Goal: Task Accomplishment & Management: Use online tool/utility

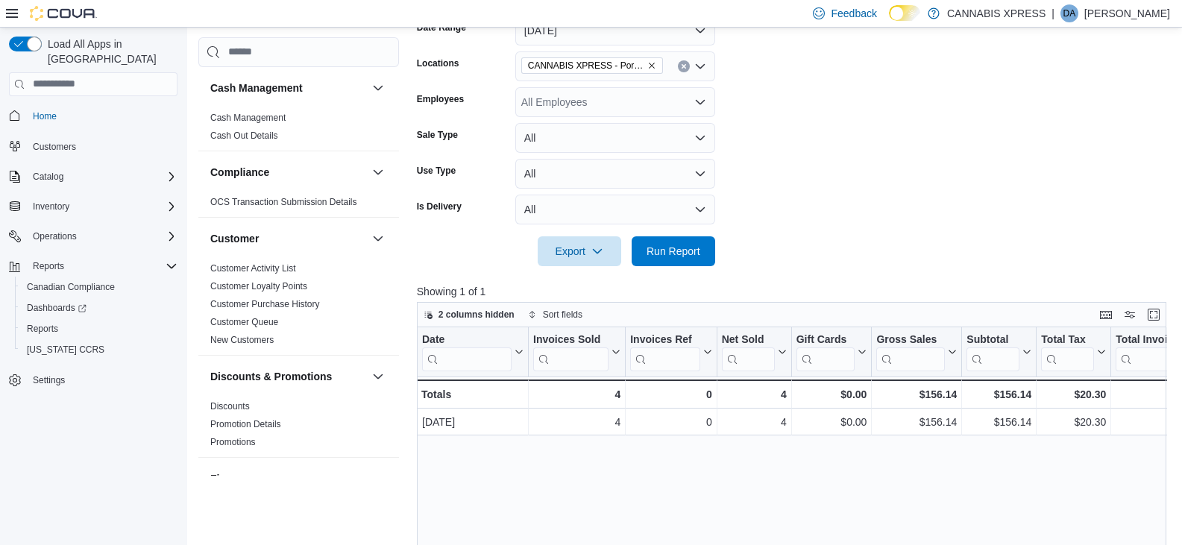
scroll to position [149, 0]
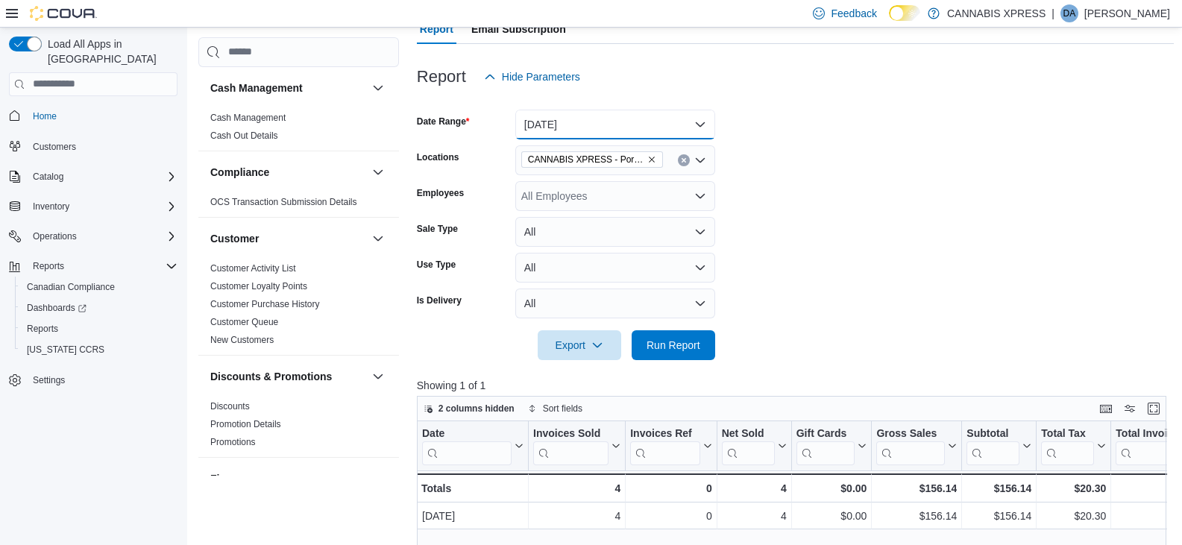
click at [603, 130] on button "[DATE]" at bounding box center [615, 125] width 200 height 30
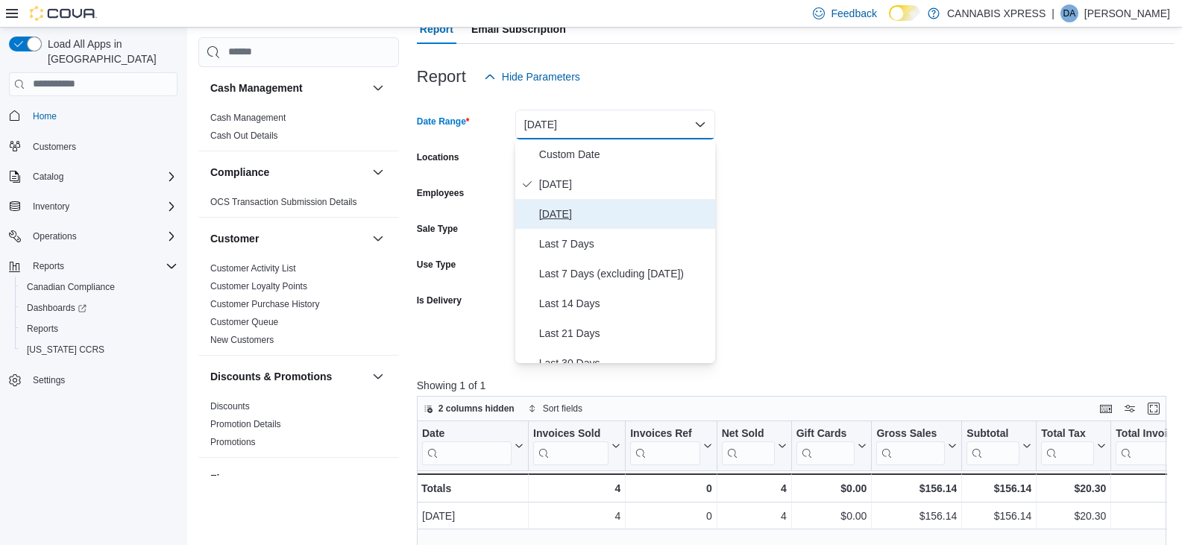
drag, startPoint x: 597, startPoint y: 213, endPoint x: 609, endPoint y: 222, distance: 14.9
click at [598, 214] on span "[DATE]" at bounding box center [624, 214] width 170 height 18
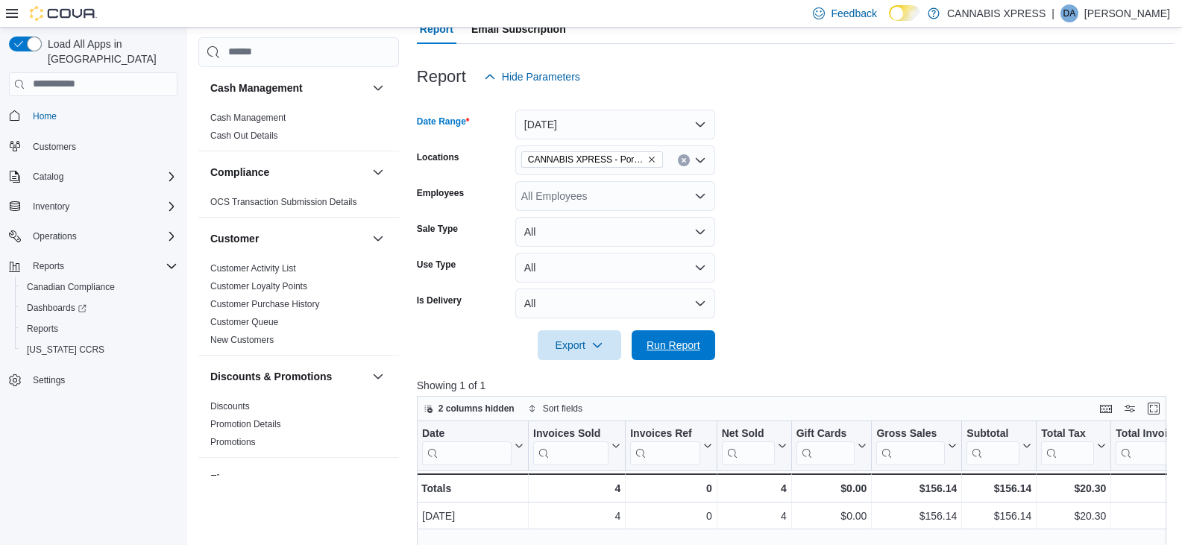
click at [672, 343] on span "Run Report" at bounding box center [673, 345] width 54 height 15
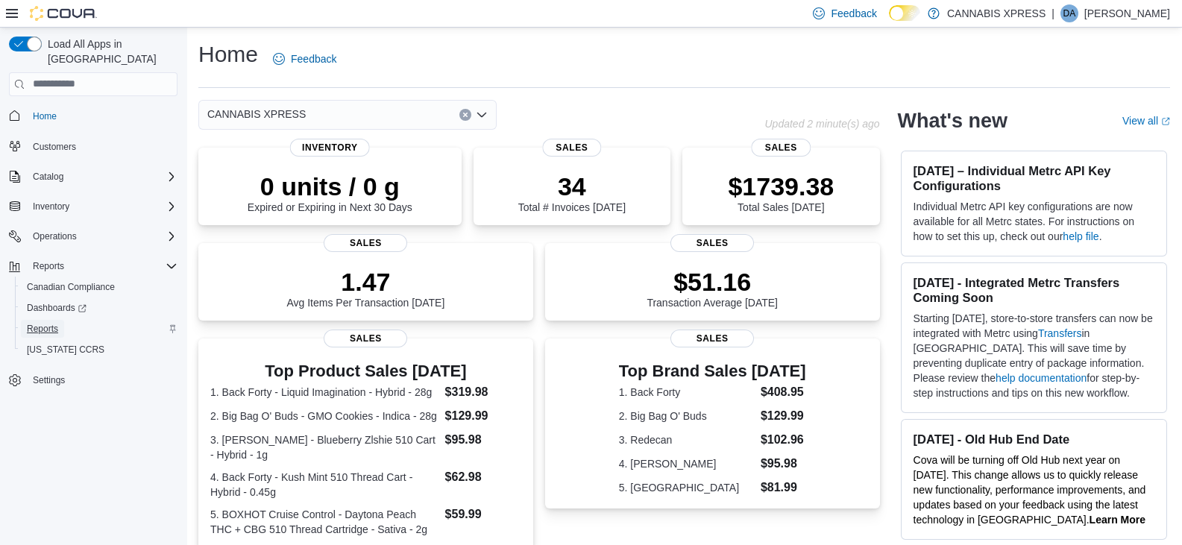
click at [46, 323] on span "Reports" at bounding box center [42, 329] width 31 height 12
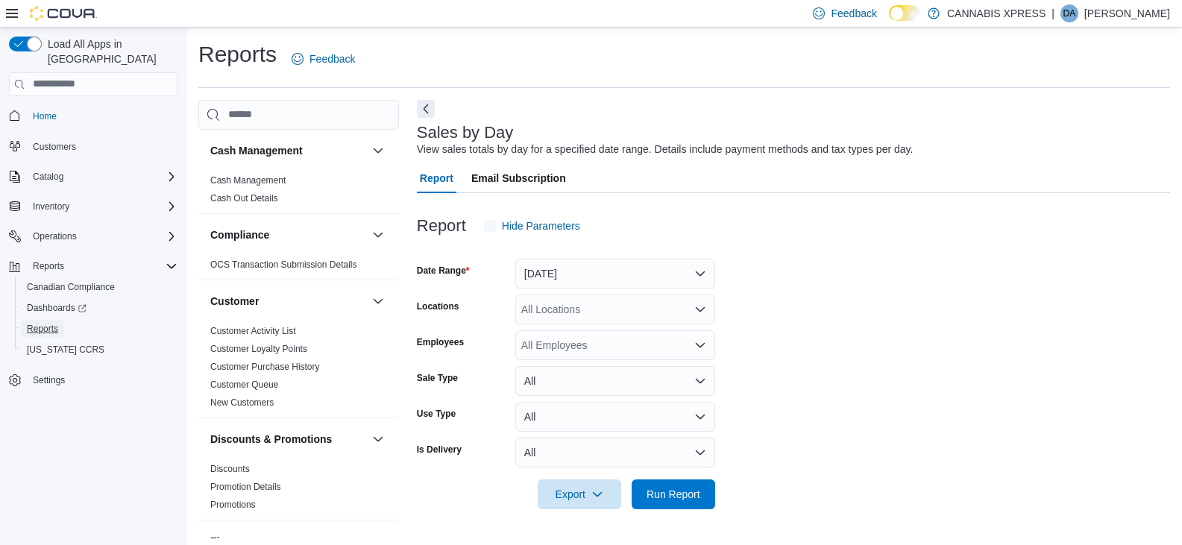
scroll to position [5, 0]
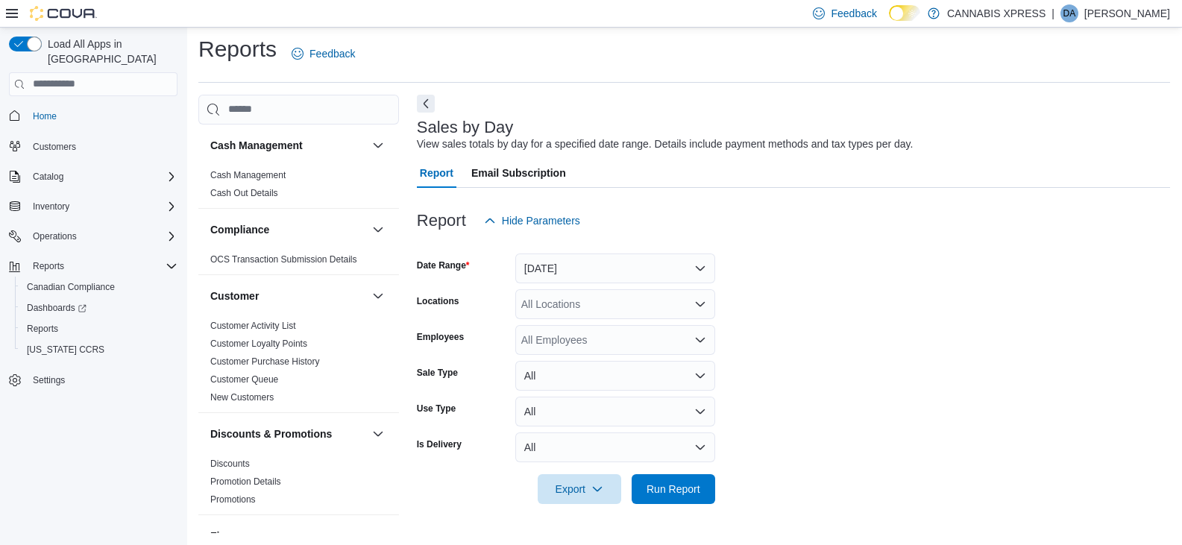
click at [630, 315] on div "All Locations" at bounding box center [615, 304] width 200 height 30
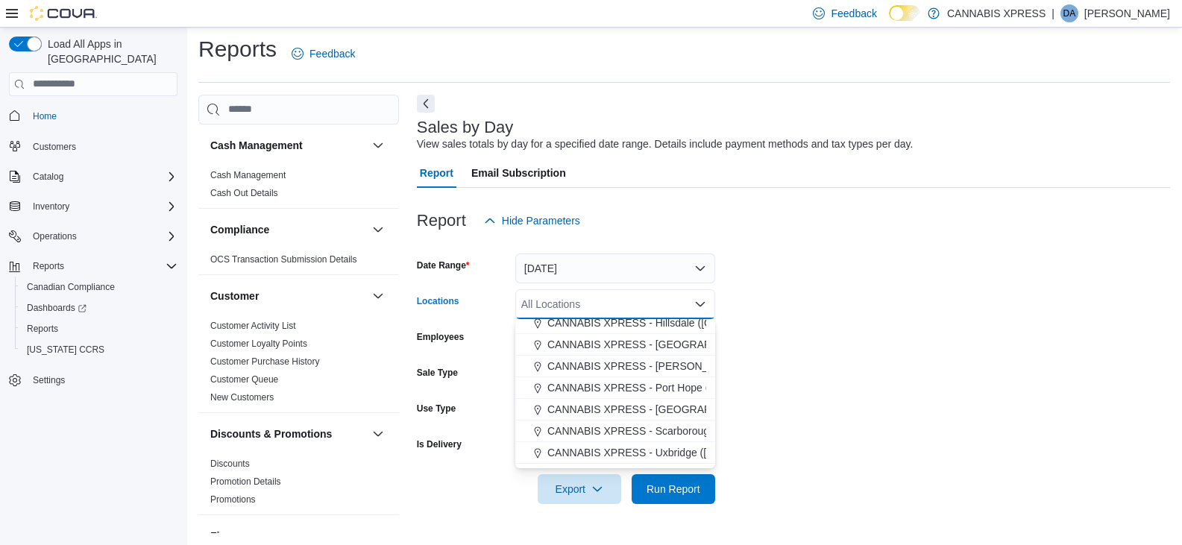
scroll to position [149, 0]
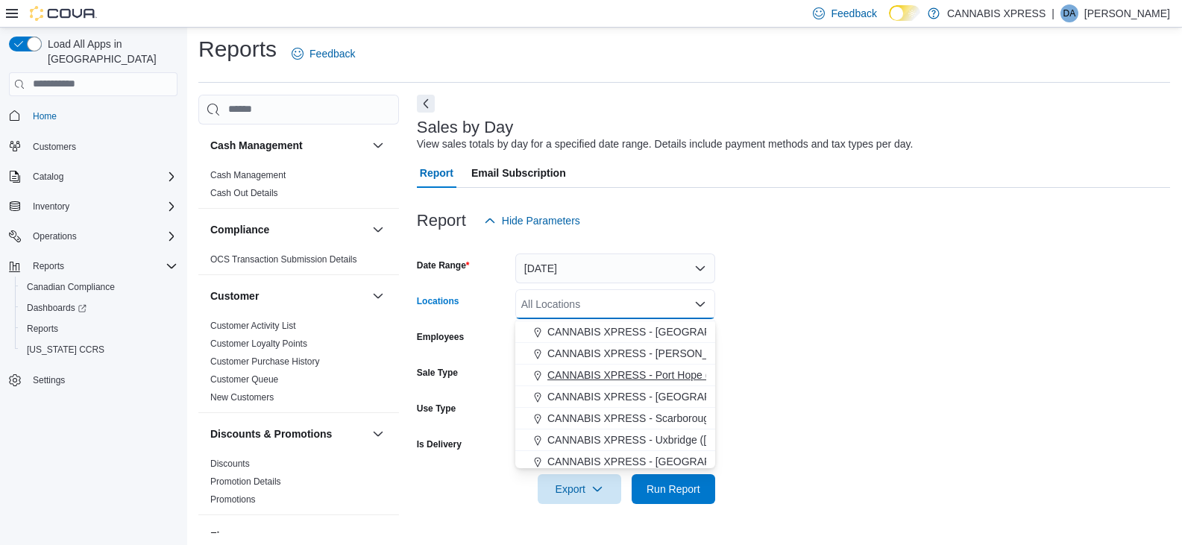
click at [671, 368] on span "CANNABIS XPRESS - Port Hope ([PERSON_NAME] Drive)" at bounding box center [686, 375] width 278 height 15
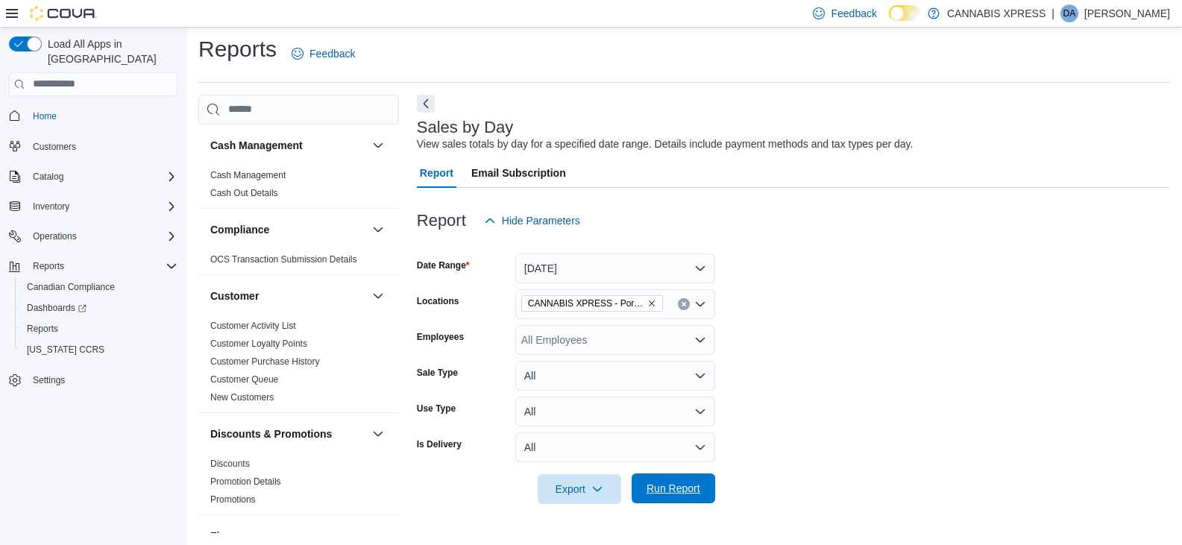
click at [687, 498] on span "Run Report" at bounding box center [673, 488] width 66 height 30
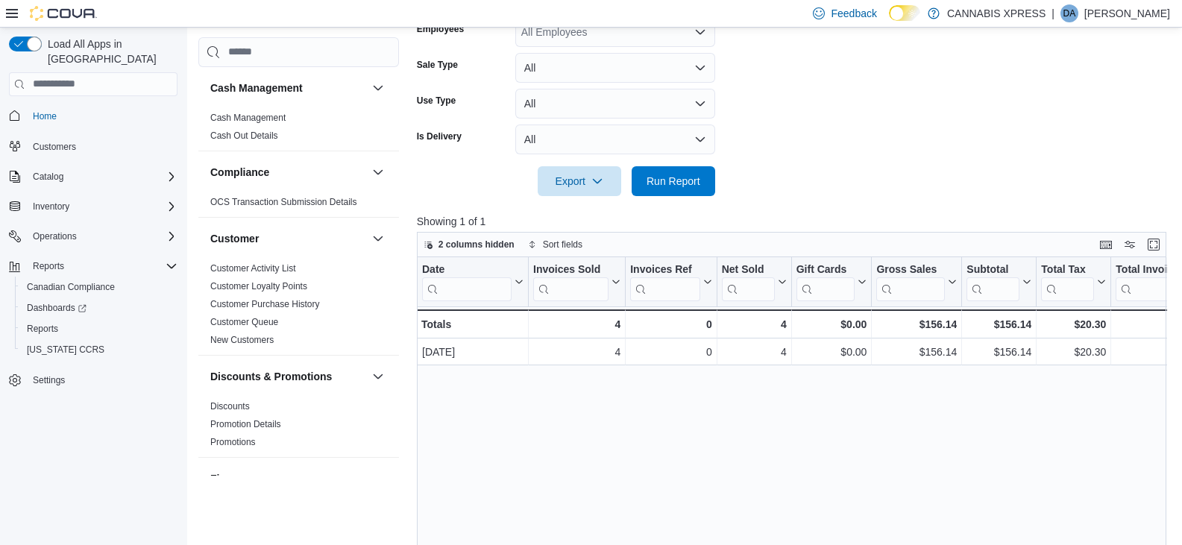
scroll to position [149, 0]
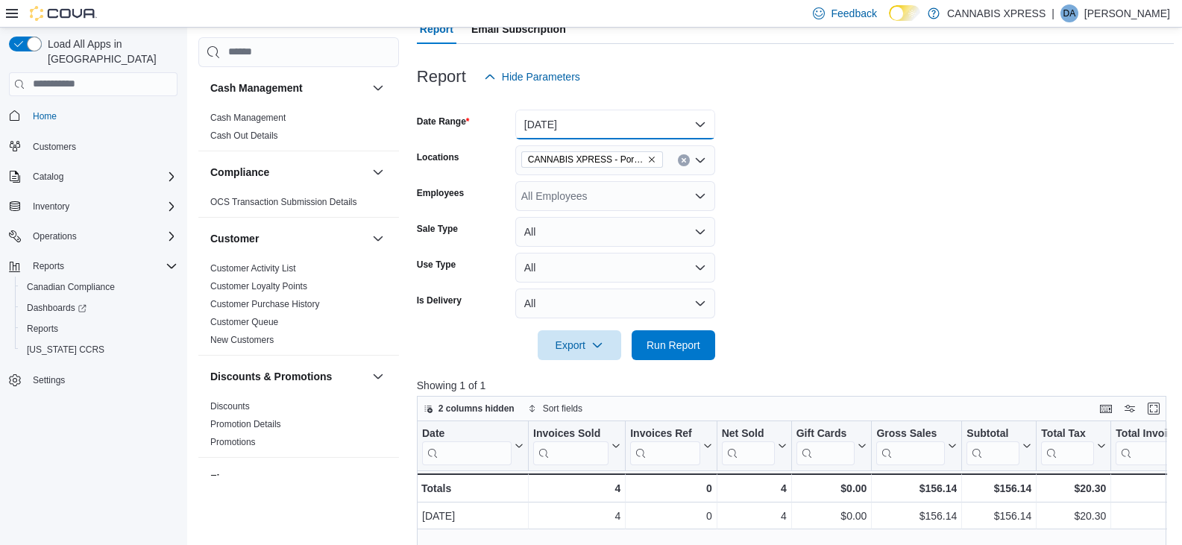
click at [596, 122] on button "[DATE]" at bounding box center [615, 125] width 200 height 30
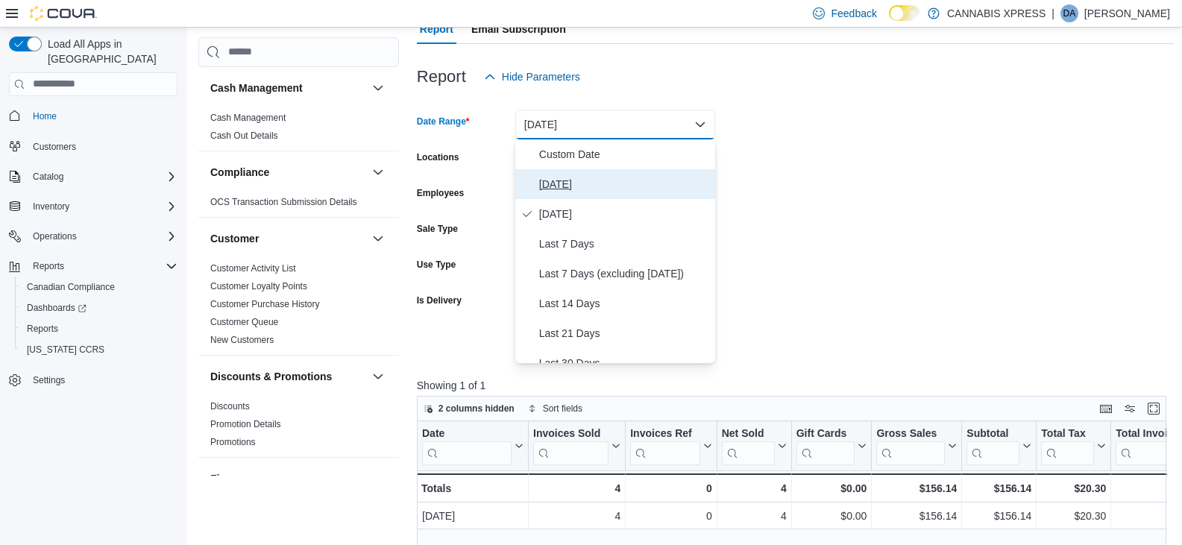
drag, startPoint x: 573, startPoint y: 186, endPoint x: 573, endPoint y: 198, distance: 12.0
click at [574, 186] on span "[DATE]" at bounding box center [624, 184] width 170 height 18
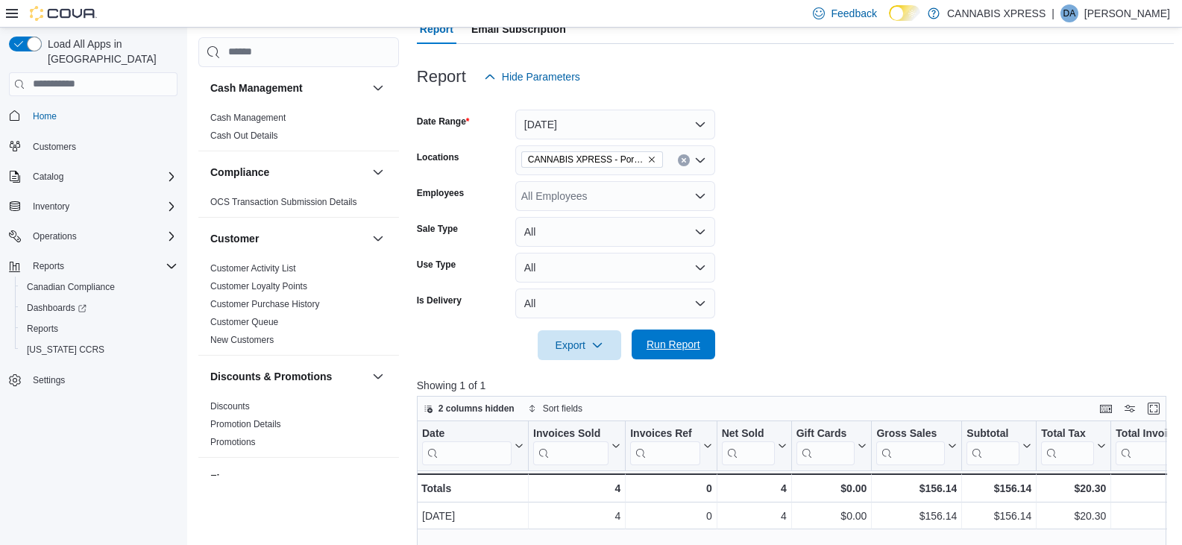
drag, startPoint x: 696, startPoint y: 333, endPoint x: 688, endPoint y: 339, distance: 10.0
click at [695, 338] on span "Run Report" at bounding box center [673, 345] width 66 height 30
drag, startPoint x: 692, startPoint y: 351, endPoint x: 971, endPoint y: 306, distance: 282.5
click at [693, 352] on span "Run Report" at bounding box center [673, 345] width 66 height 30
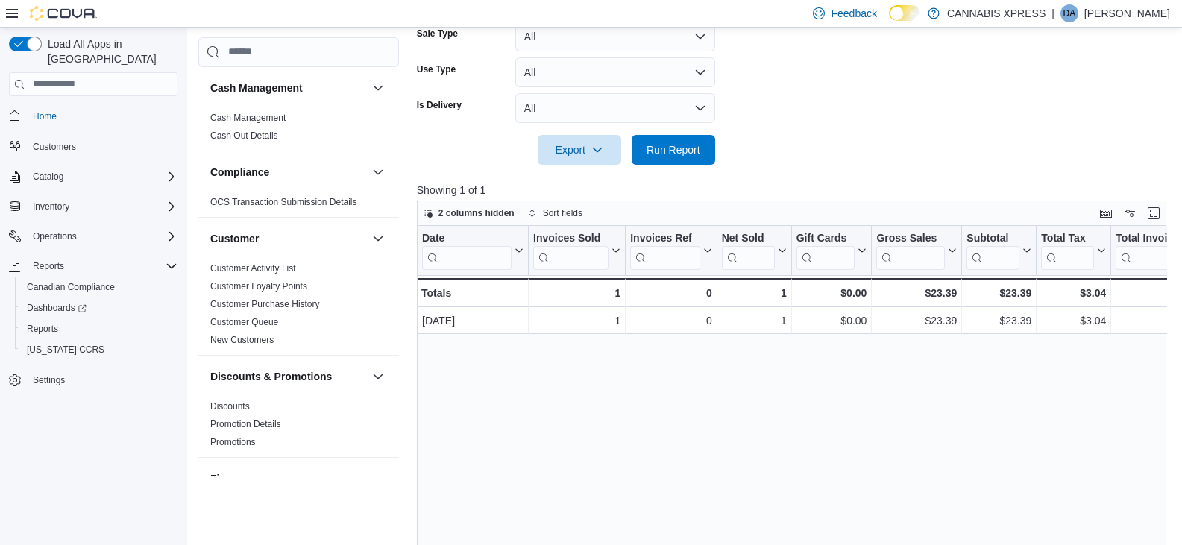
scroll to position [447, 0]
